Goal: Check status: Check status

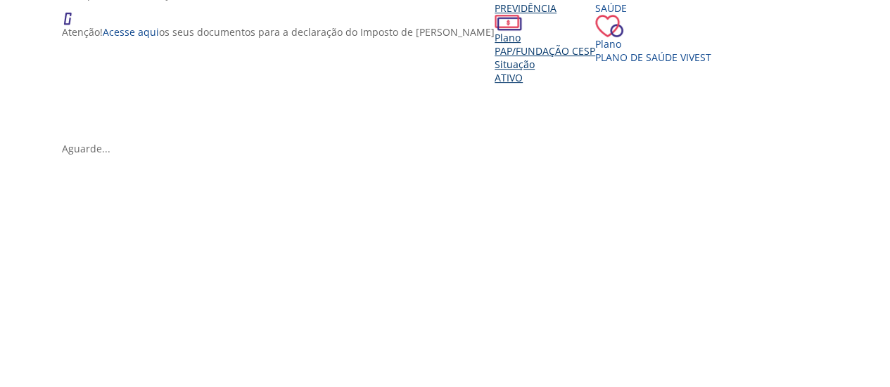
scroll to position [281, 0]
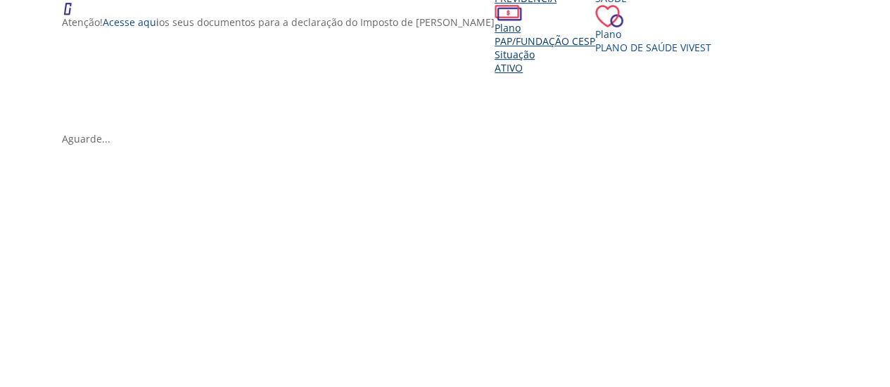
click at [494, 48] on span "PAP/Fundação CESP" at bounding box center [544, 40] width 101 height 13
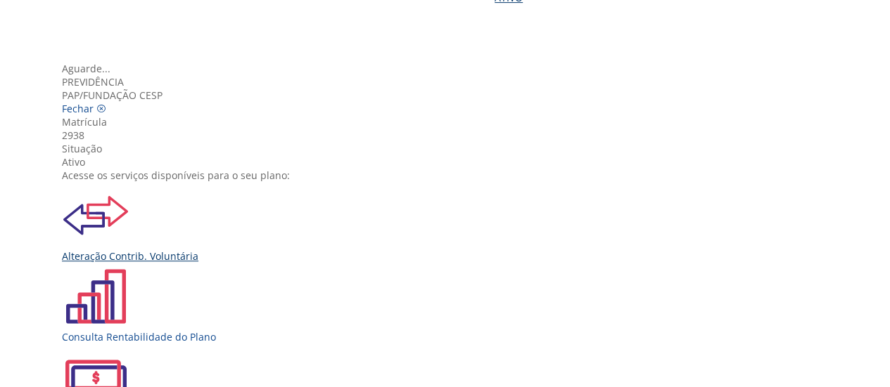
scroll to position [141, 0]
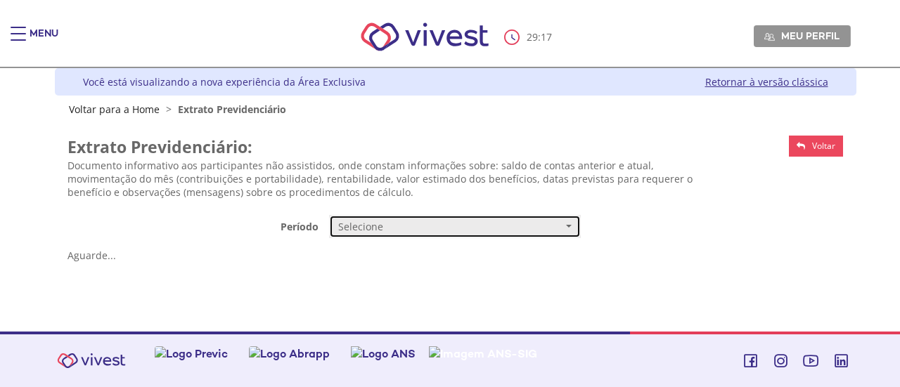
click at [364, 222] on span "Selecione" at bounding box center [450, 227] width 224 height 14
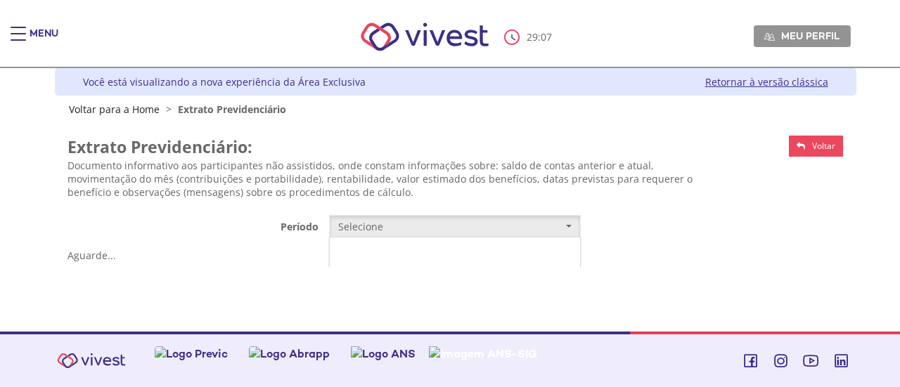
click at [354, 245] on link "Mensal" at bounding box center [455, 253] width 250 height 25
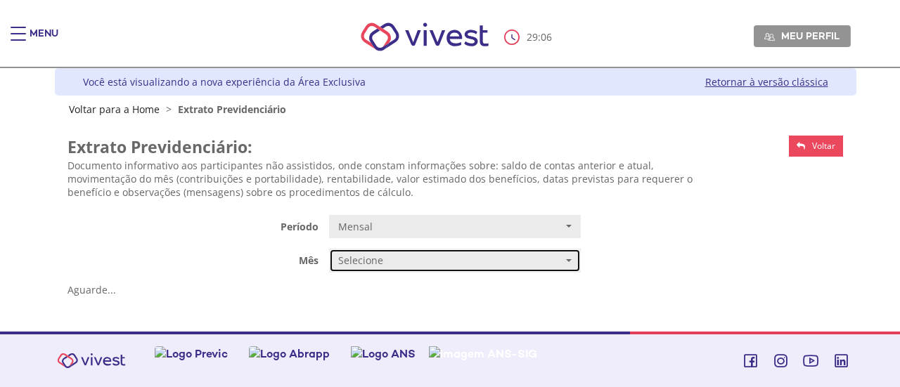
click at [348, 265] on span "Selecione" at bounding box center [450, 261] width 224 height 14
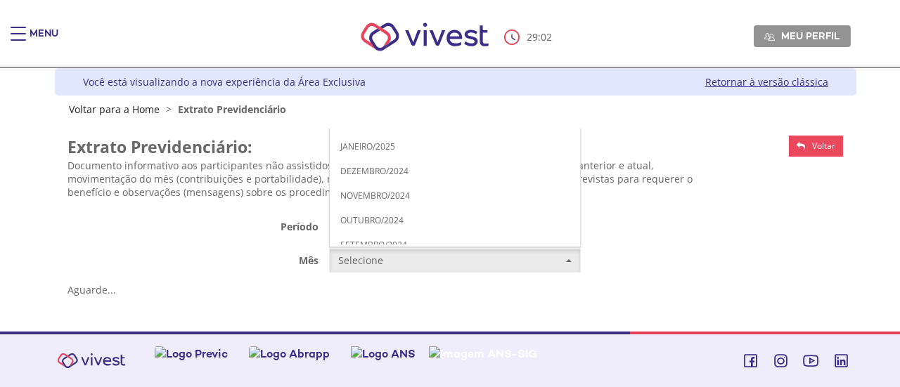
click at [378, 24] on span "JUNHO/2025" at bounding box center [365, 23] width 50 height 11
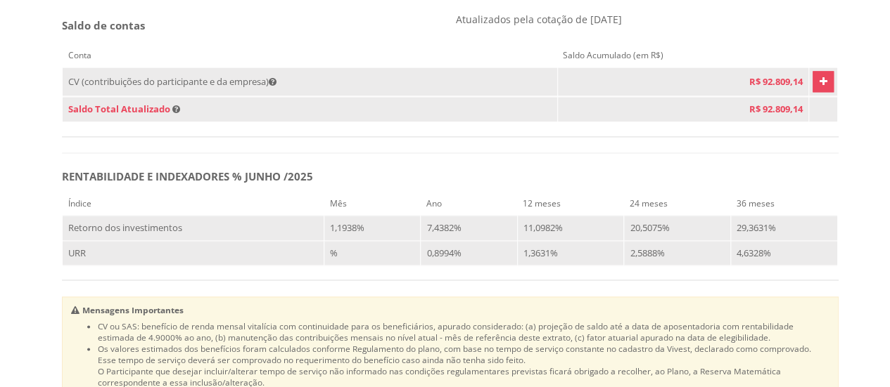
scroll to position [914, 0]
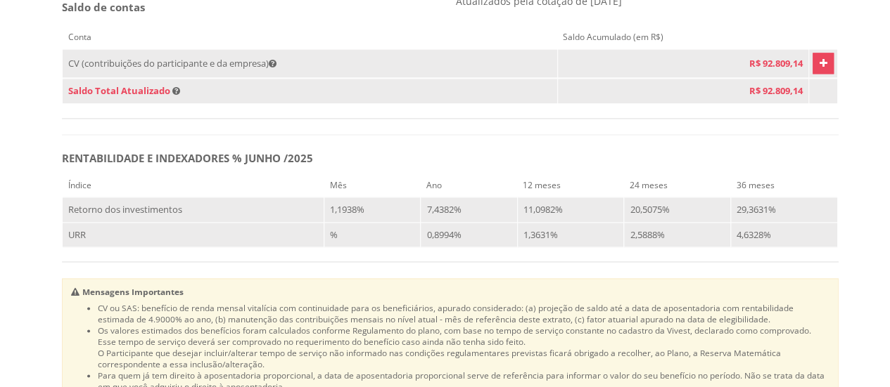
click at [819, 72] on icon "Vivest" at bounding box center [823, 63] width 8 height 17
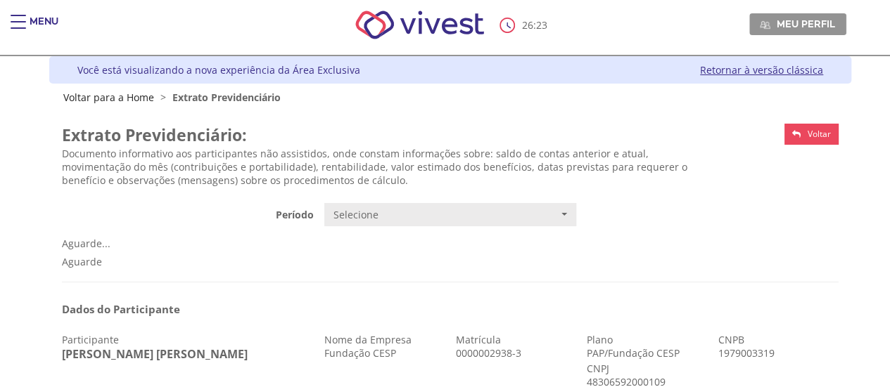
scroll to position [0, 0]
